Goal: Navigation & Orientation: Find specific page/section

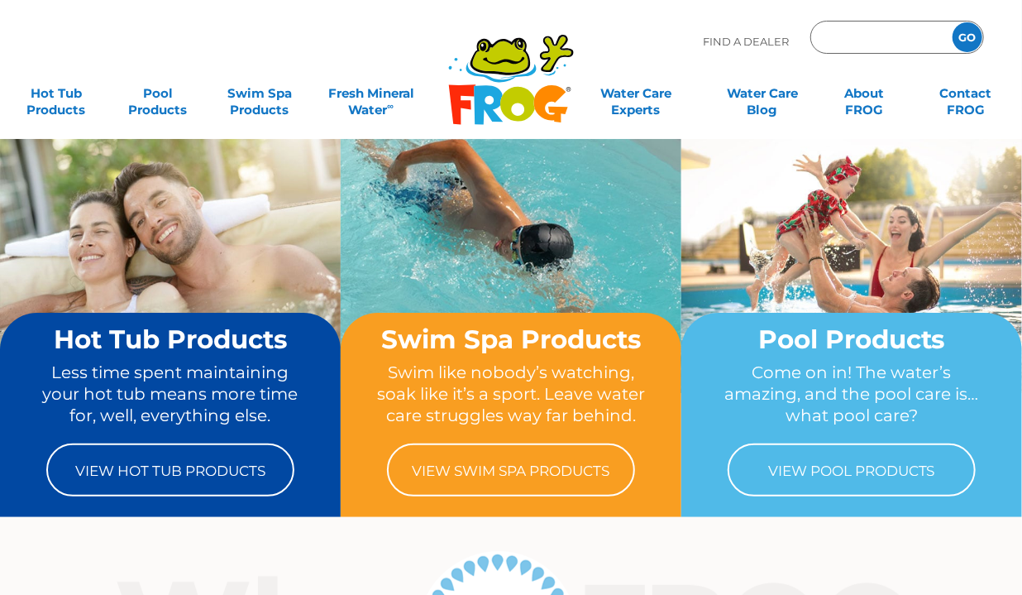
click at [859, 39] on input "Zip Code Form" at bounding box center [880, 38] width 112 height 24
type input "15025"
click at [953, 22] on input "GO" at bounding box center [968, 37] width 30 height 30
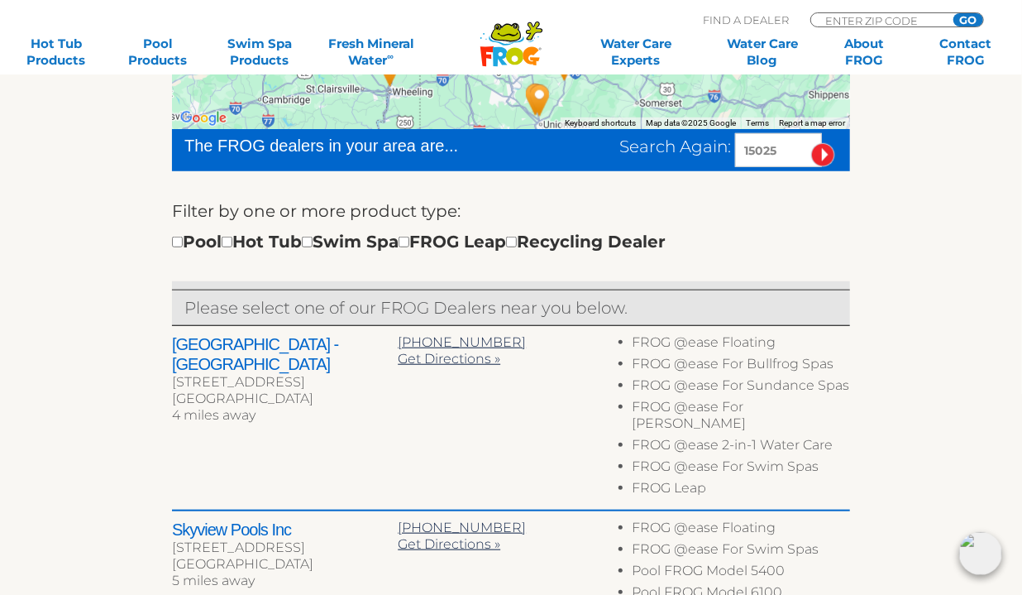
scroll to position [451, 0]
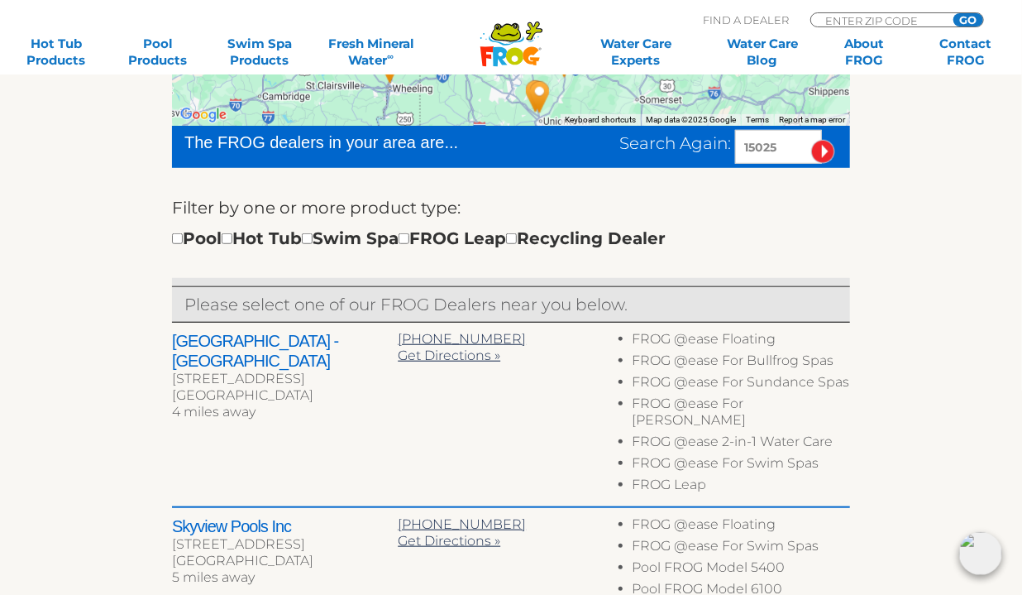
click at [779, 145] on input "15025" at bounding box center [778, 147] width 87 height 34
click at [776, 144] on input "15025" at bounding box center [778, 147] width 87 height 34
click at [811, 140] on input "image" at bounding box center [823, 152] width 24 height 24
